Goal: Information Seeking & Learning: Find specific fact

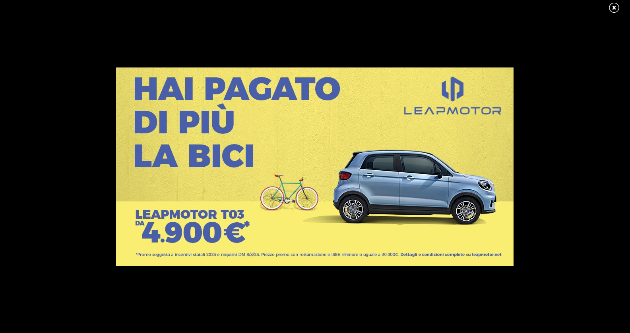
click at [621, 8] on link at bounding box center [618, 8] width 20 height 12
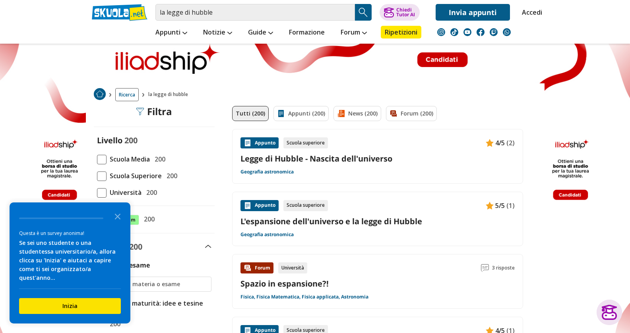
click at [349, 157] on link "Legge di Hubble - Nascita dell'universo" at bounding box center [377, 158] width 274 height 11
click at [361, 13] on img "Search Button" at bounding box center [363, 12] width 12 height 12
